Goal: Contribute content: Contribute content

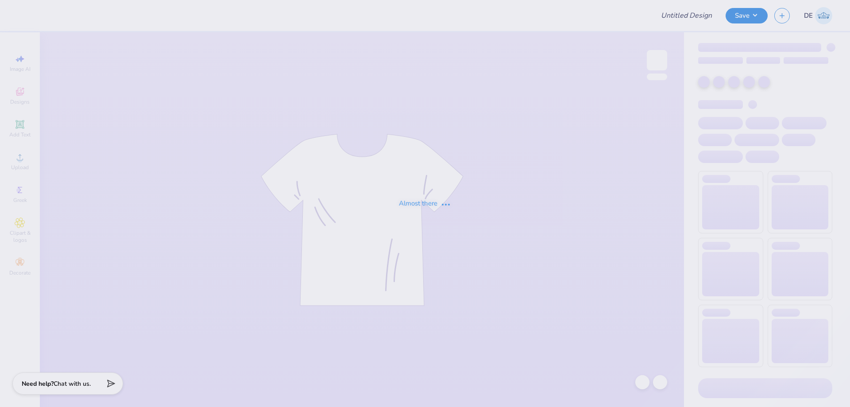
type input "VILLA"
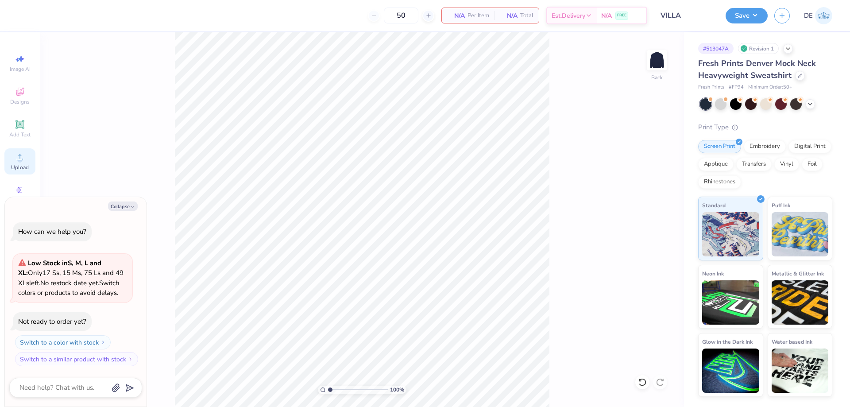
click at [13, 164] on span "Upload" at bounding box center [20, 167] width 18 height 7
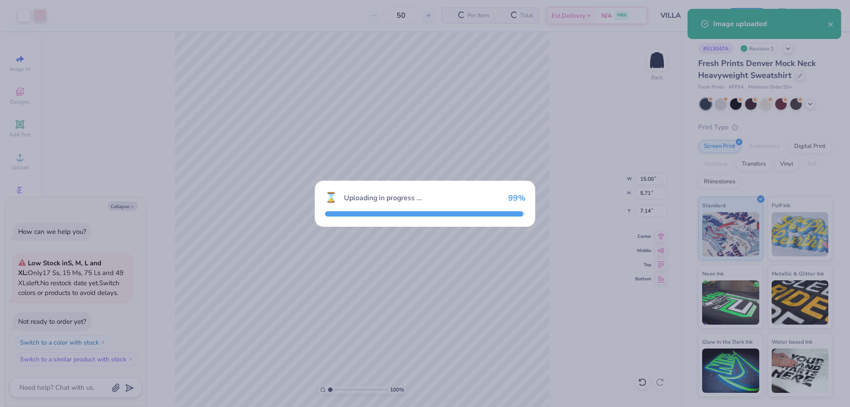
type textarea "x"
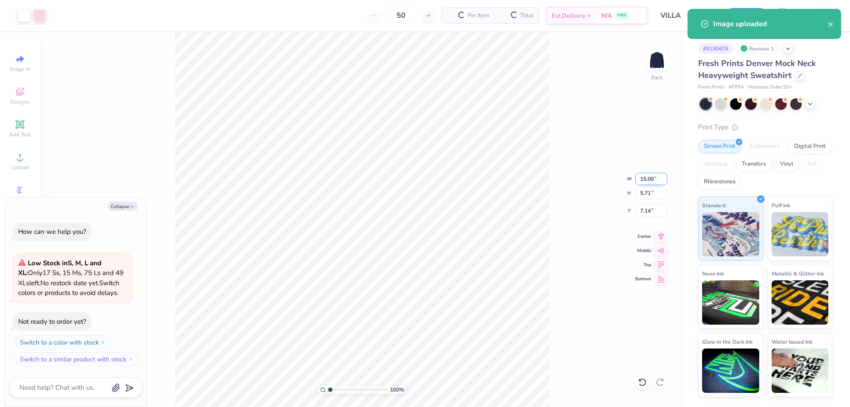
click at [642, 181] on input "15.00" at bounding box center [651, 179] width 32 height 12
type input "11"
type textarea "x"
type input "11.00"
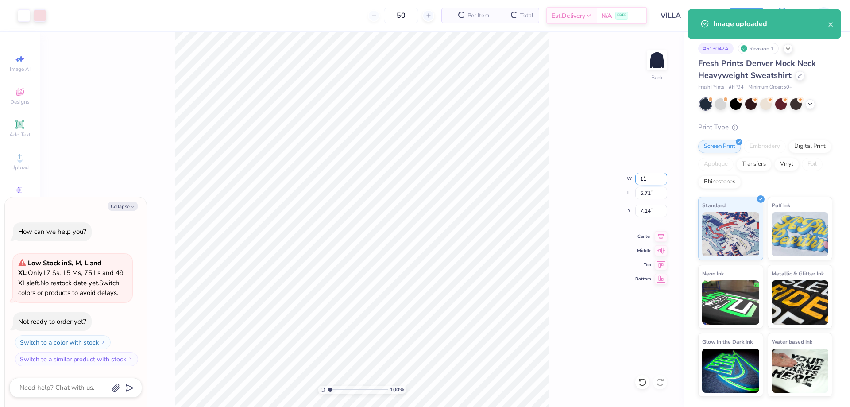
type input "4.19"
click at [640, 212] on input "7.90" at bounding box center [651, 210] width 32 height 12
type input "3"
type textarea "x"
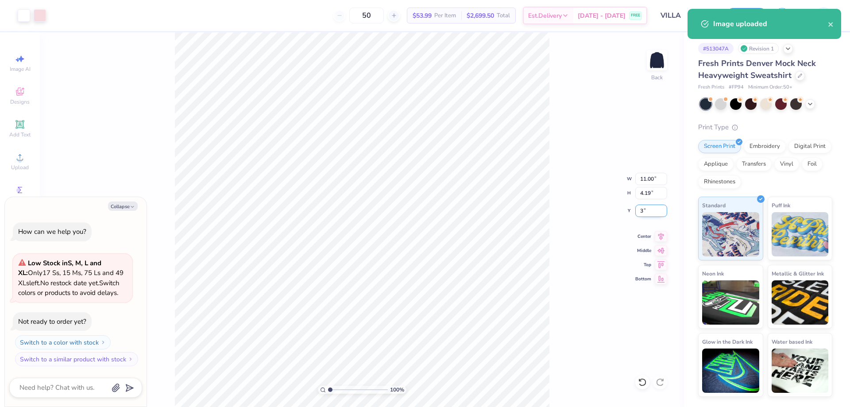
type input "3.00"
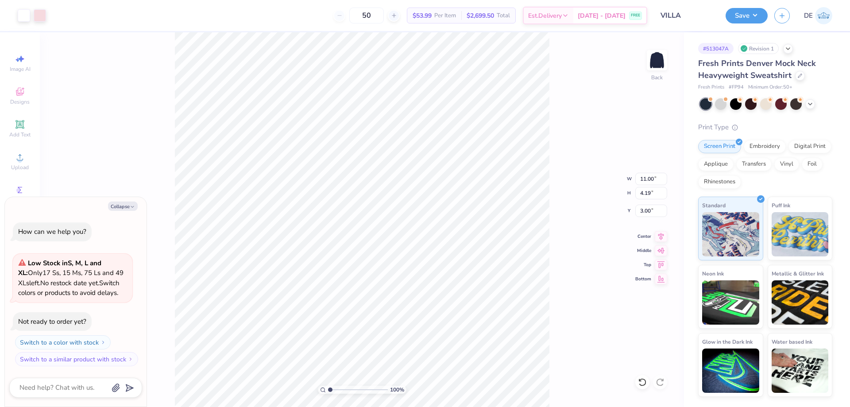
click at [563, 214] on div "100 % Back W 11.00 11.00 " H 4.19 4.19 " Y 3.00 3.00 " Center Middle Top Bottom" at bounding box center [362, 219] width 644 height 374
type textarea "x"
click at [643, 212] on input "3.00" at bounding box center [651, 210] width 32 height 12
type input "1.15"
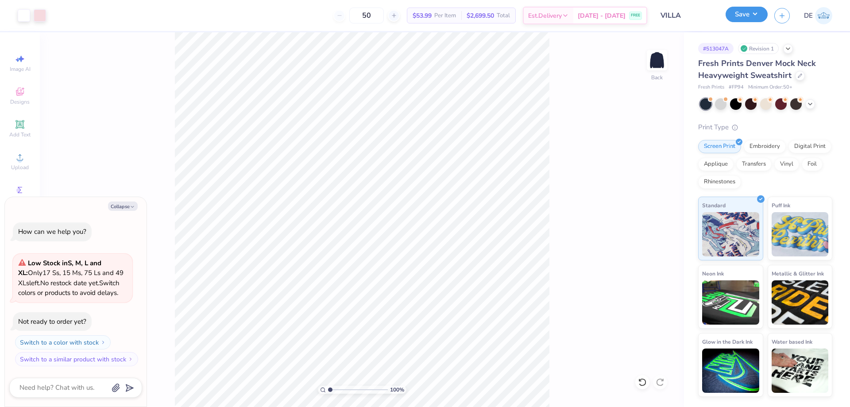
click at [749, 16] on button "Save" at bounding box center [746, 14] width 42 height 15
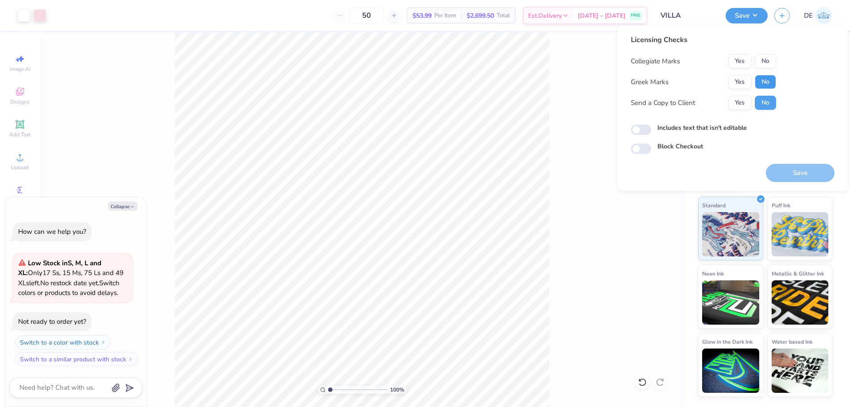
click at [760, 83] on button "No" at bounding box center [765, 82] width 21 height 14
click at [769, 57] on button "No" at bounding box center [765, 61] width 21 height 14
click at [252, 108] on div "100 % Back" at bounding box center [362, 219] width 644 height 374
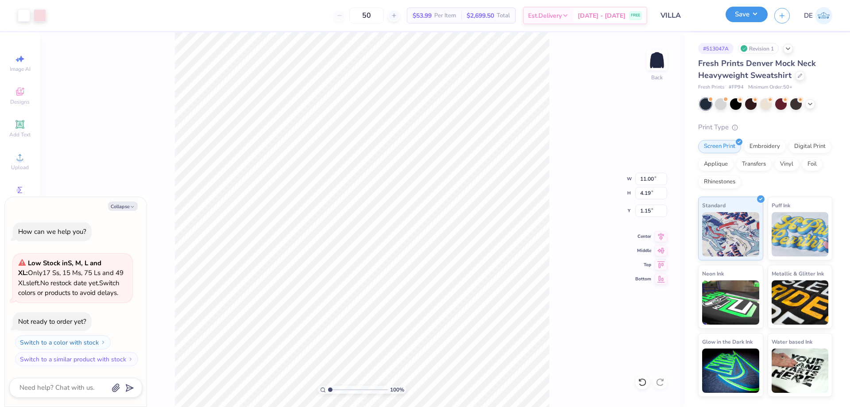
click at [751, 20] on button "Save" at bounding box center [746, 14] width 42 height 15
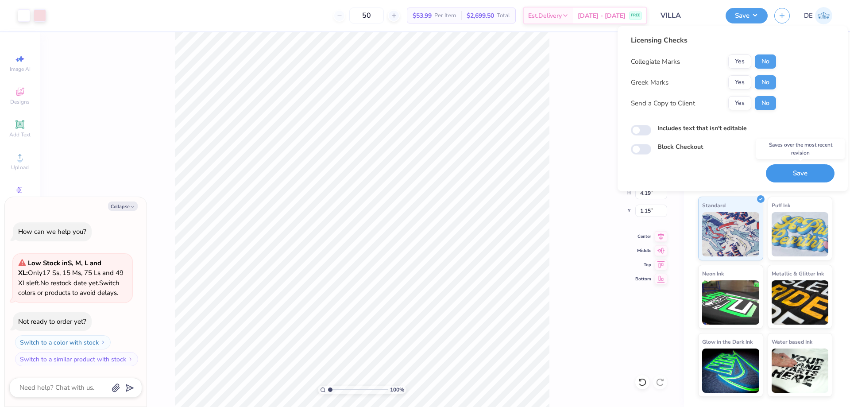
click at [791, 167] on button "Save" at bounding box center [800, 173] width 69 height 18
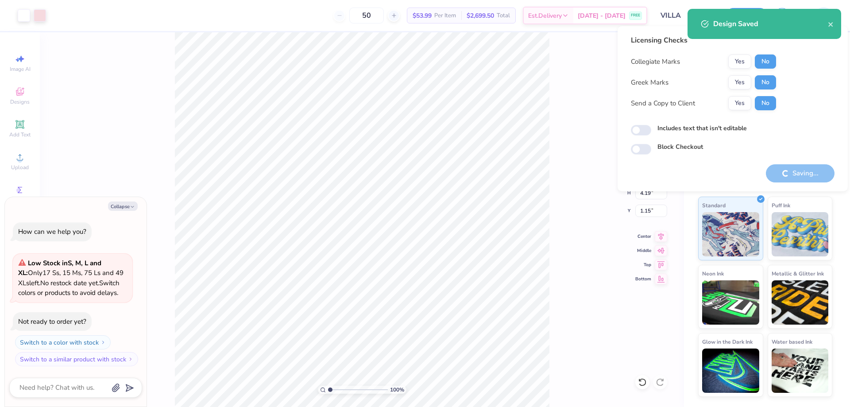
type textarea "x"
